Goal: Transaction & Acquisition: Purchase product/service

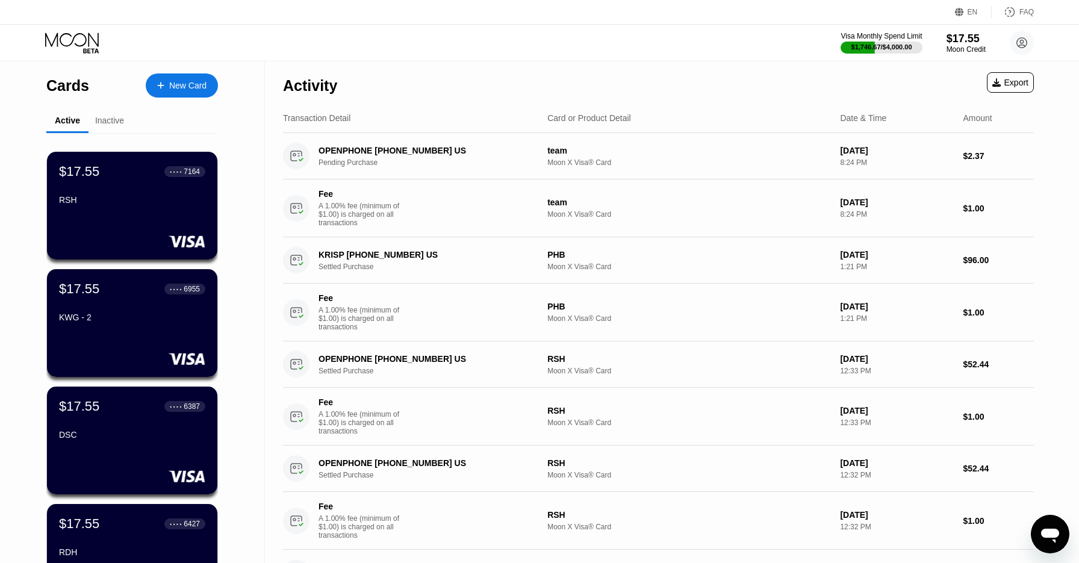
click at [695, 90] on div "Activity Export" at bounding box center [658, 82] width 751 height 42
click at [423, 49] on div "Visa Monthly Spend Limit $1,746.67 / $4,000.00 $17.55 Moon Credit Star pro prod…" at bounding box center [539, 43] width 1079 height 36
click at [516, 60] on div "Visa Monthly Spend Limit $1,746.67 / $4,000.00 $17.55 Moon Credit Star pro prod…" at bounding box center [539, 43] width 1079 height 36
click at [530, 76] on div "Activity Export" at bounding box center [658, 82] width 751 height 42
click at [500, 75] on div "Activity Export" at bounding box center [658, 82] width 751 height 42
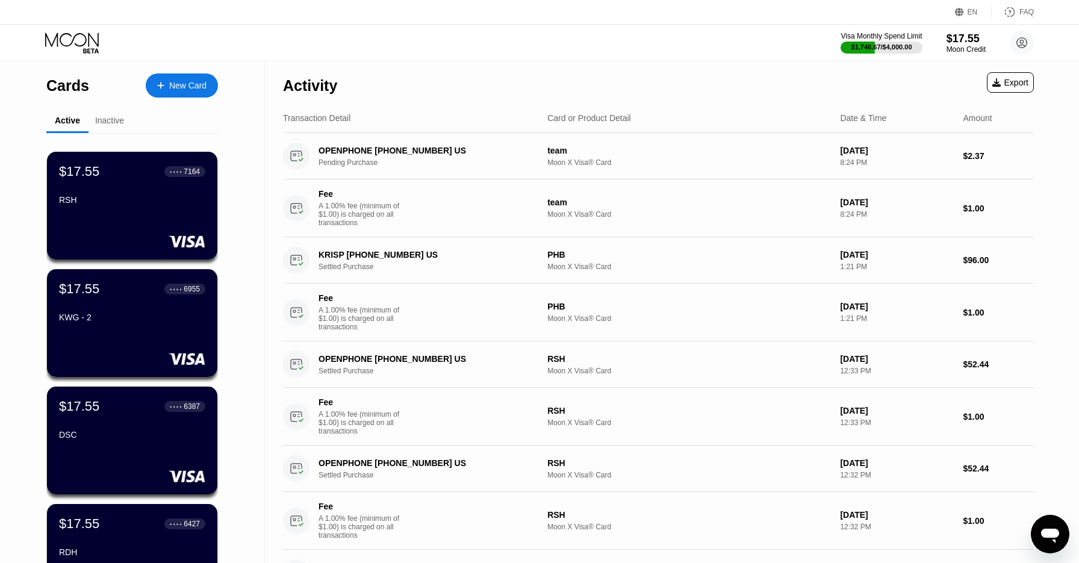
click at [534, 61] on div "Activity Export" at bounding box center [658, 82] width 751 height 42
click at [884, 43] on div "$1,746.67 / $4,000.00" at bounding box center [882, 46] width 62 height 7
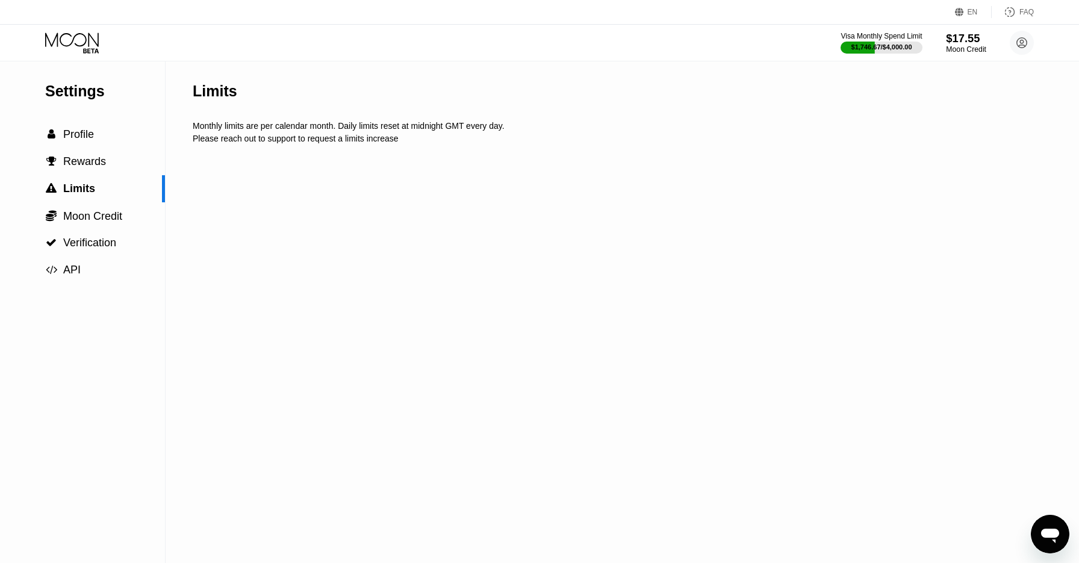
click at [957, 44] on div "$17.55" at bounding box center [966, 38] width 40 height 13
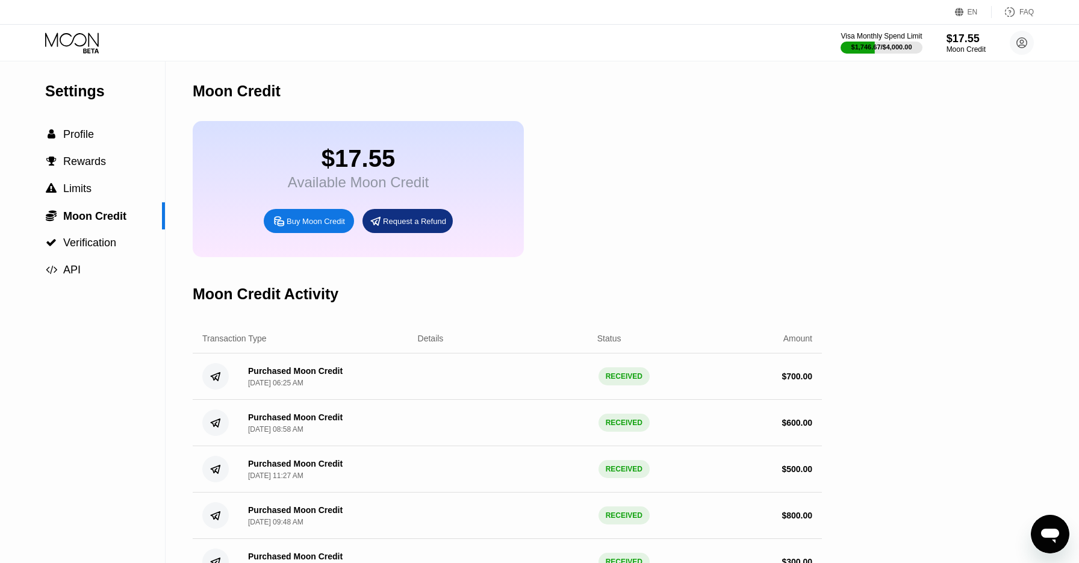
click at [312, 226] on div "Buy Moon Credit" at bounding box center [316, 221] width 58 height 10
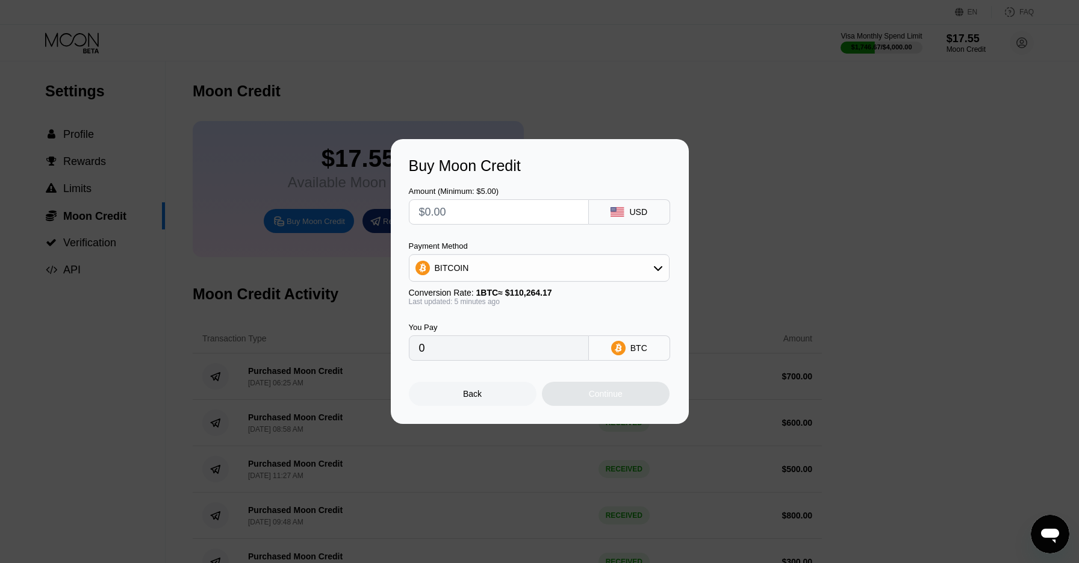
click at [519, 217] on input "text" at bounding box center [499, 212] width 160 height 24
type input "$80"
type input "0.00072567"
type input "$800"
type input "0.00725664"
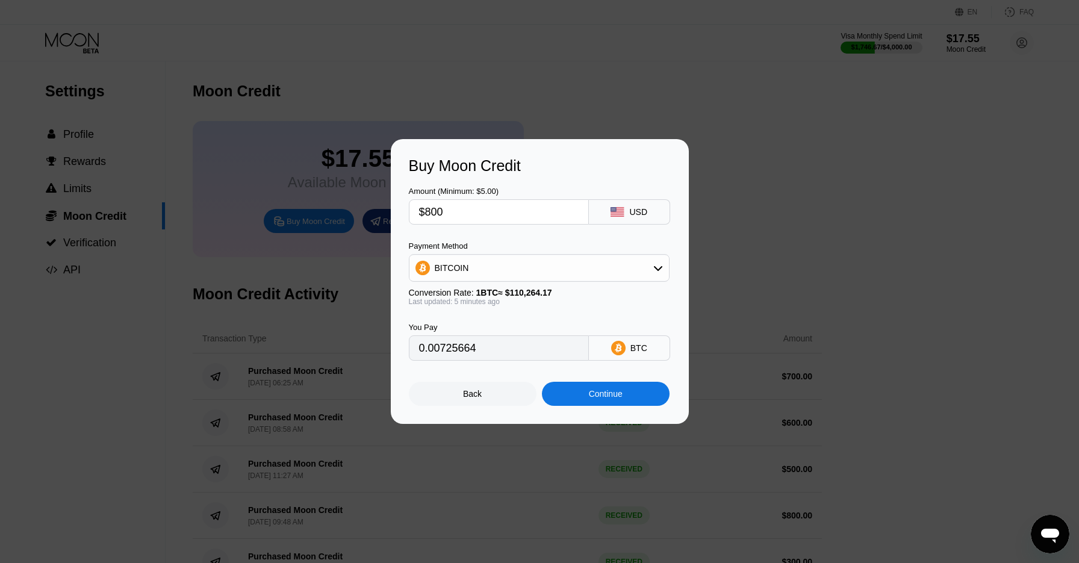
type input "$800"
click at [521, 280] on div "BITCOIN" at bounding box center [539, 268] width 261 height 28
click at [560, 263] on div "BITCOIN" at bounding box center [538, 268] width 259 height 24
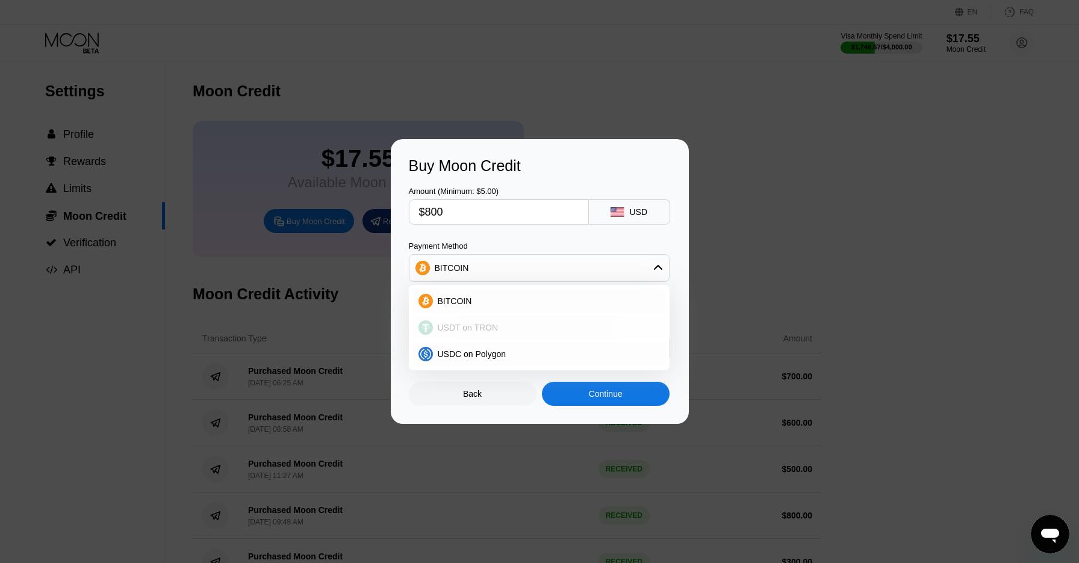
click at [494, 328] on span "USDT on TRON" at bounding box center [468, 328] width 61 height 10
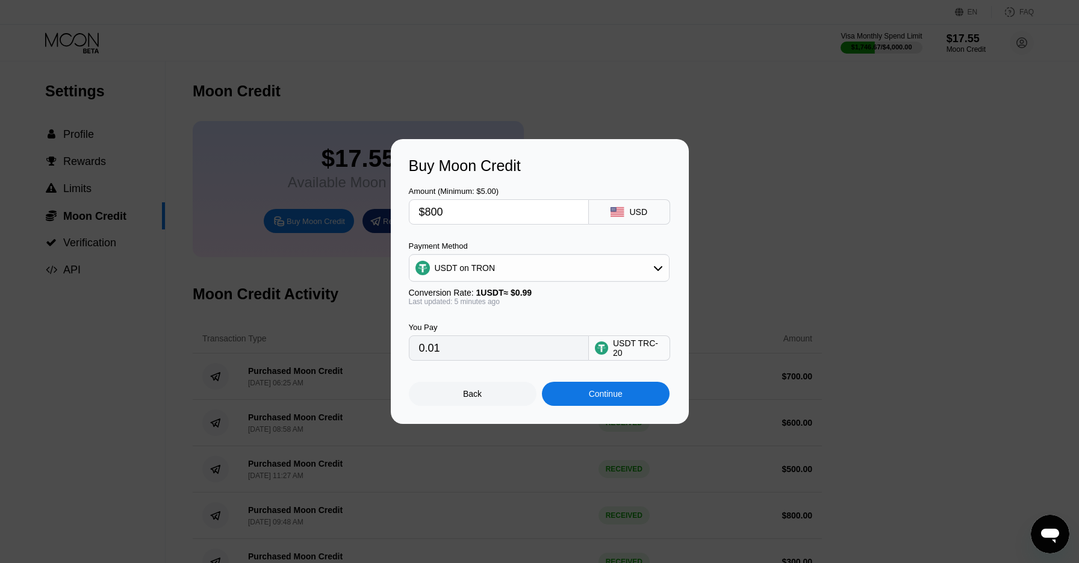
type input "808.08"
click at [598, 393] on div "Continue" at bounding box center [606, 394] width 34 height 10
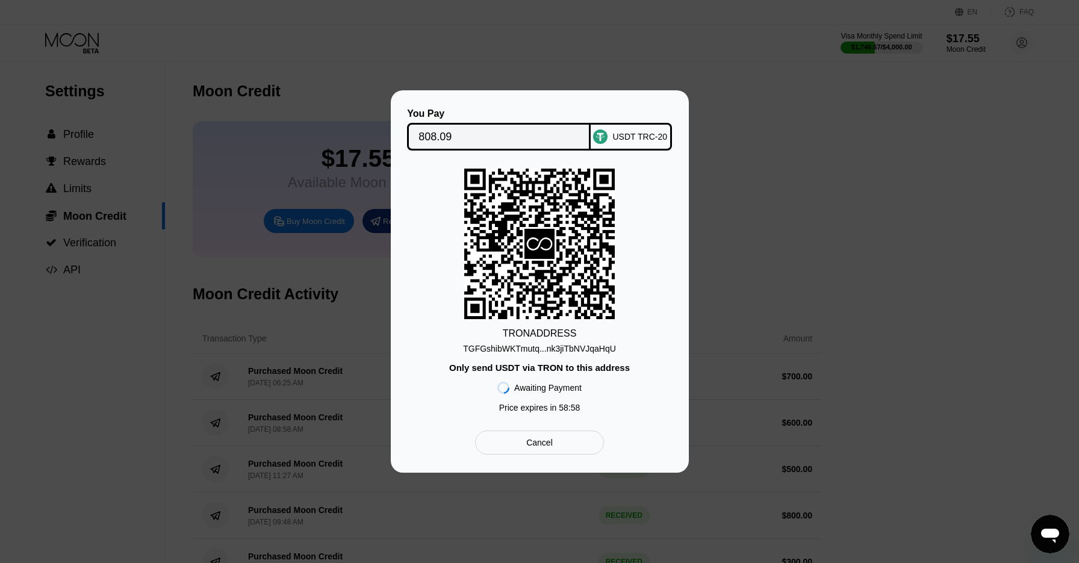
click at [569, 351] on div "TGFGshibWKTmutq...nk3jiTbNVJqaHqU" at bounding box center [539, 349] width 153 height 10
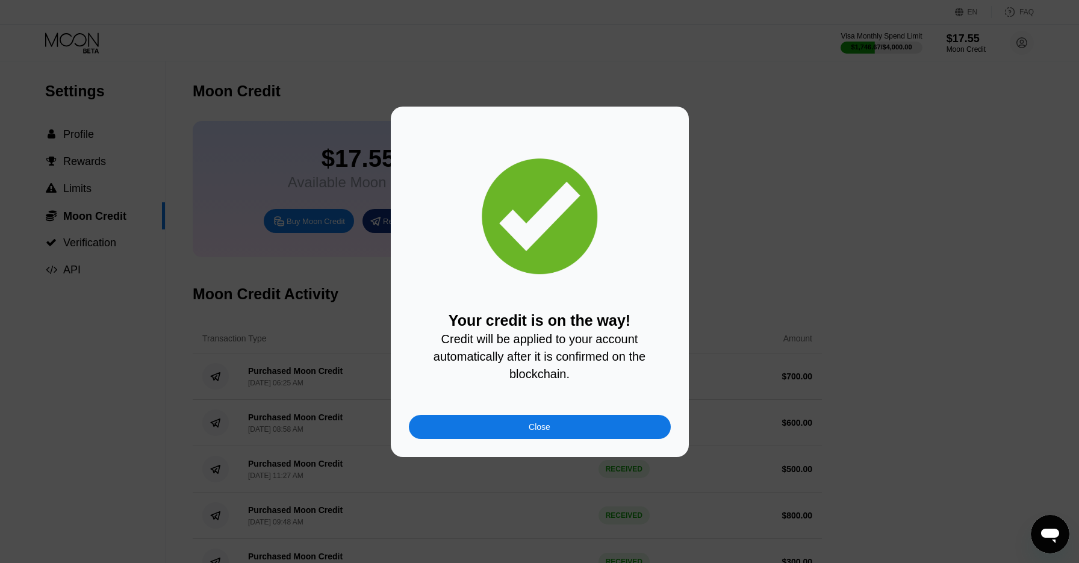
click at [583, 426] on div "Close" at bounding box center [540, 427] width 262 height 24
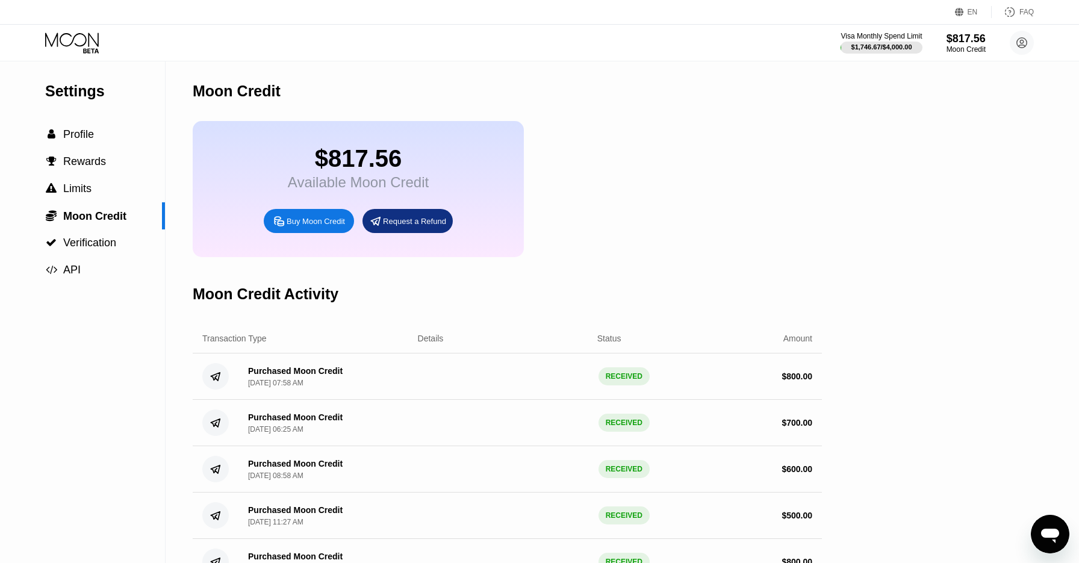
click at [701, 194] on div "$817.56 Available Moon Credit Buy Moon Credit Request a Refund" at bounding box center [507, 189] width 629 height 136
click at [789, 101] on div "Moon Credit" at bounding box center [507, 91] width 629 height 60
drag, startPoint x: 822, startPoint y: 128, endPoint x: 823, endPoint y: 87, distance: 40.9
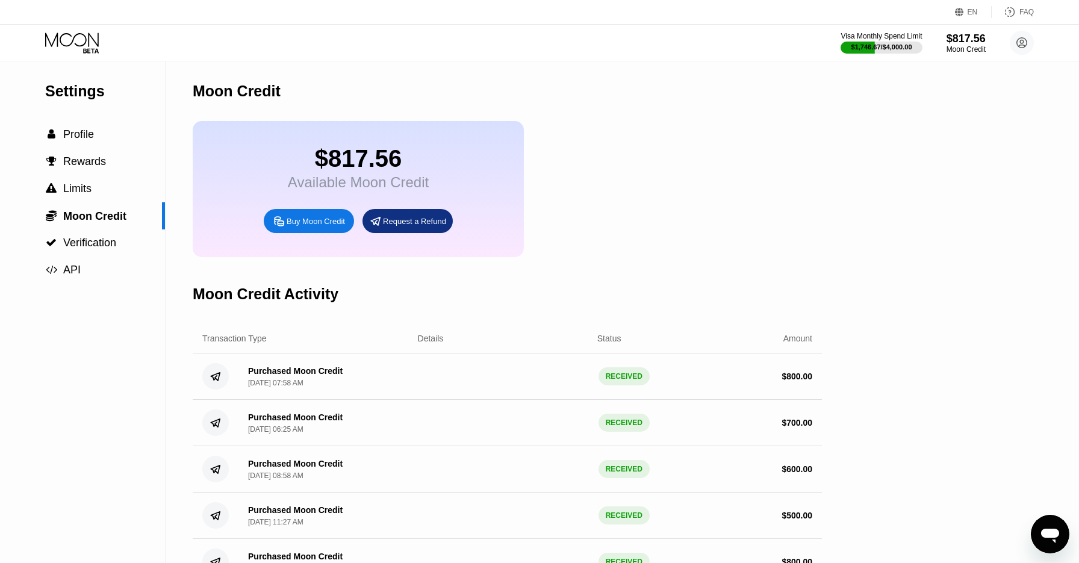
click at [667, 68] on div "Moon Credit" at bounding box center [507, 91] width 629 height 60
click at [680, 112] on div "Moon Credit" at bounding box center [507, 91] width 629 height 60
click at [766, 74] on div "Moon Credit" at bounding box center [507, 91] width 629 height 60
click at [742, 66] on div "Moon Credit" at bounding box center [507, 91] width 629 height 60
click at [670, 54] on div "Visa Monthly Spend Limit $1,746.67 / $4,000.00 $817.56 Moon Credit Star pro pro…" at bounding box center [539, 43] width 1079 height 36
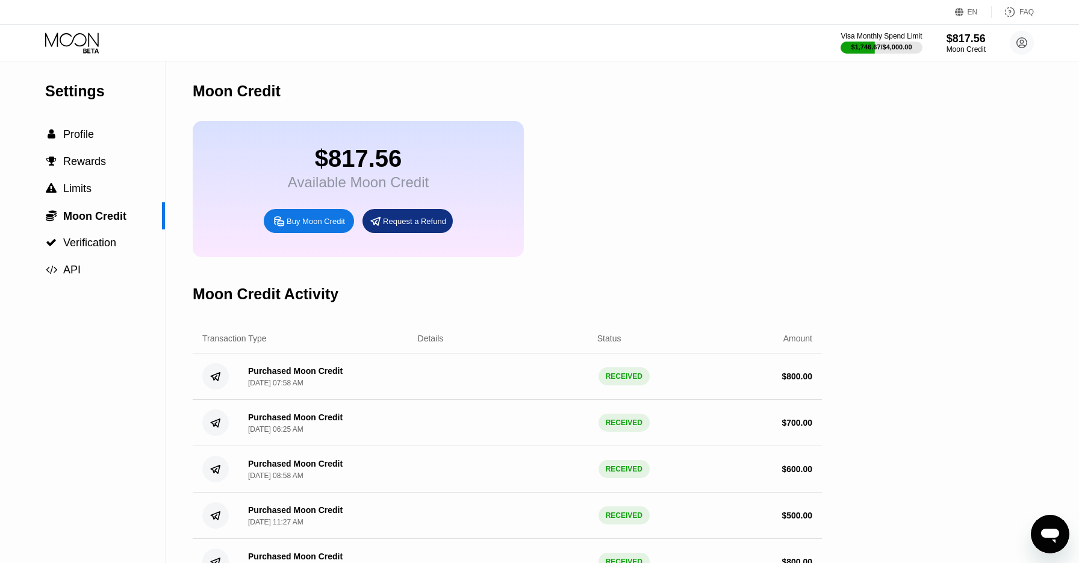
click at [693, 57] on div "Visa Monthly Spend Limit $1,746.67 / $4,000.00 $817.56 Moon Credit Star pro pro…" at bounding box center [539, 43] width 1079 height 36
